Goal: Navigation & Orientation: Find specific page/section

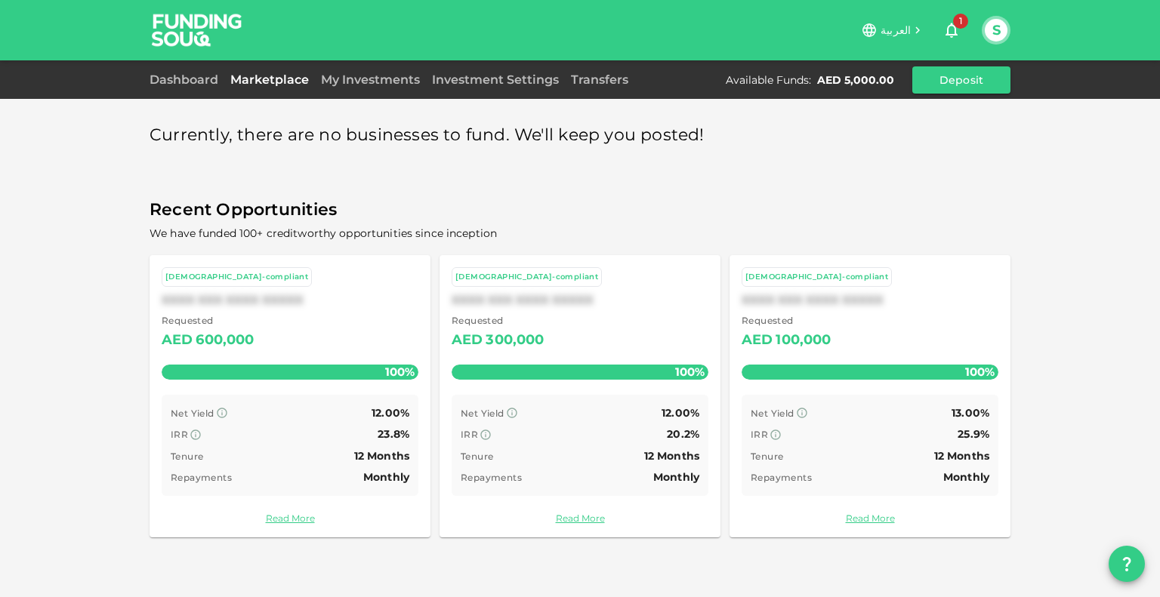
click at [273, 84] on link "Marketplace" at bounding box center [269, 79] width 91 height 14
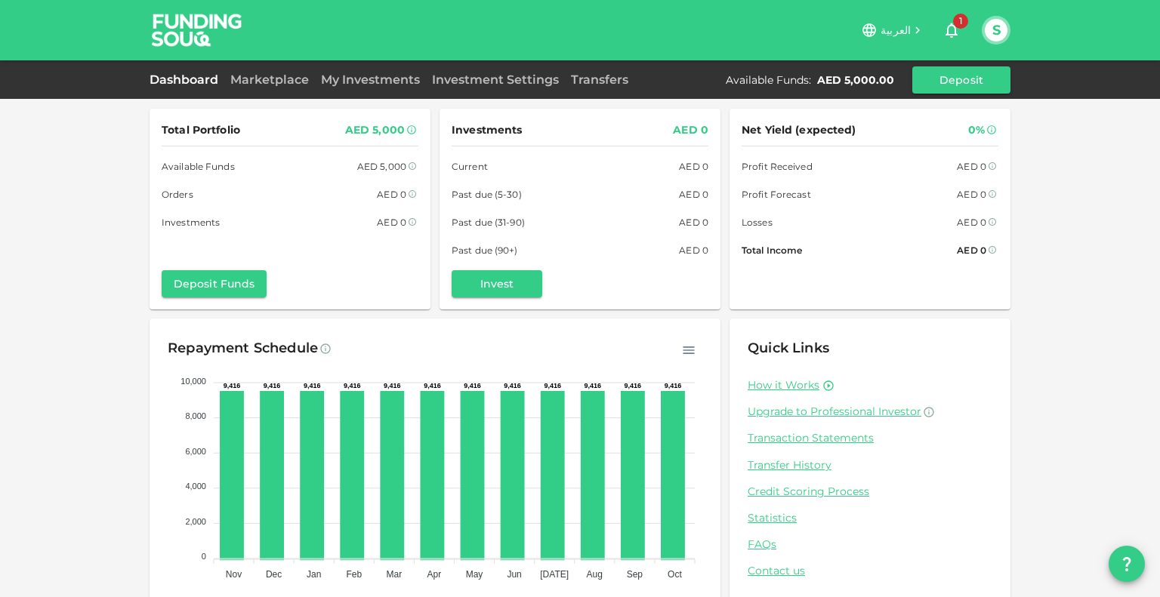
click at [266, 71] on div "Marketplace" at bounding box center [269, 80] width 91 height 18
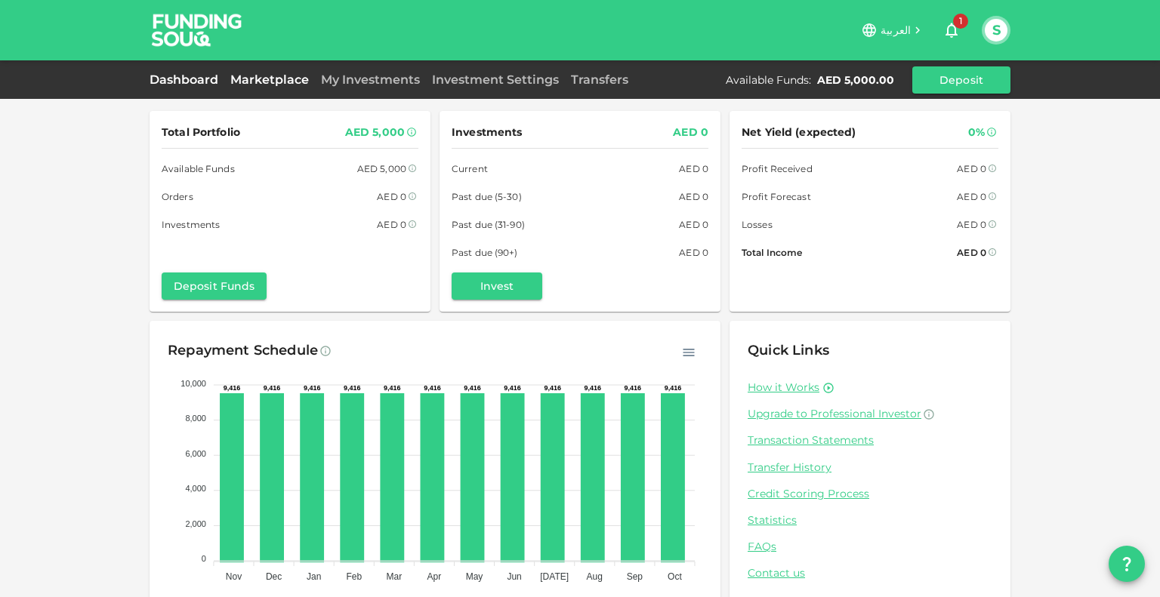
click at [270, 79] on link "Marketplace" at bounding box center [269, 79] width 91 height 14
